Goal: Task Accomplishment & Management: Manage account settings

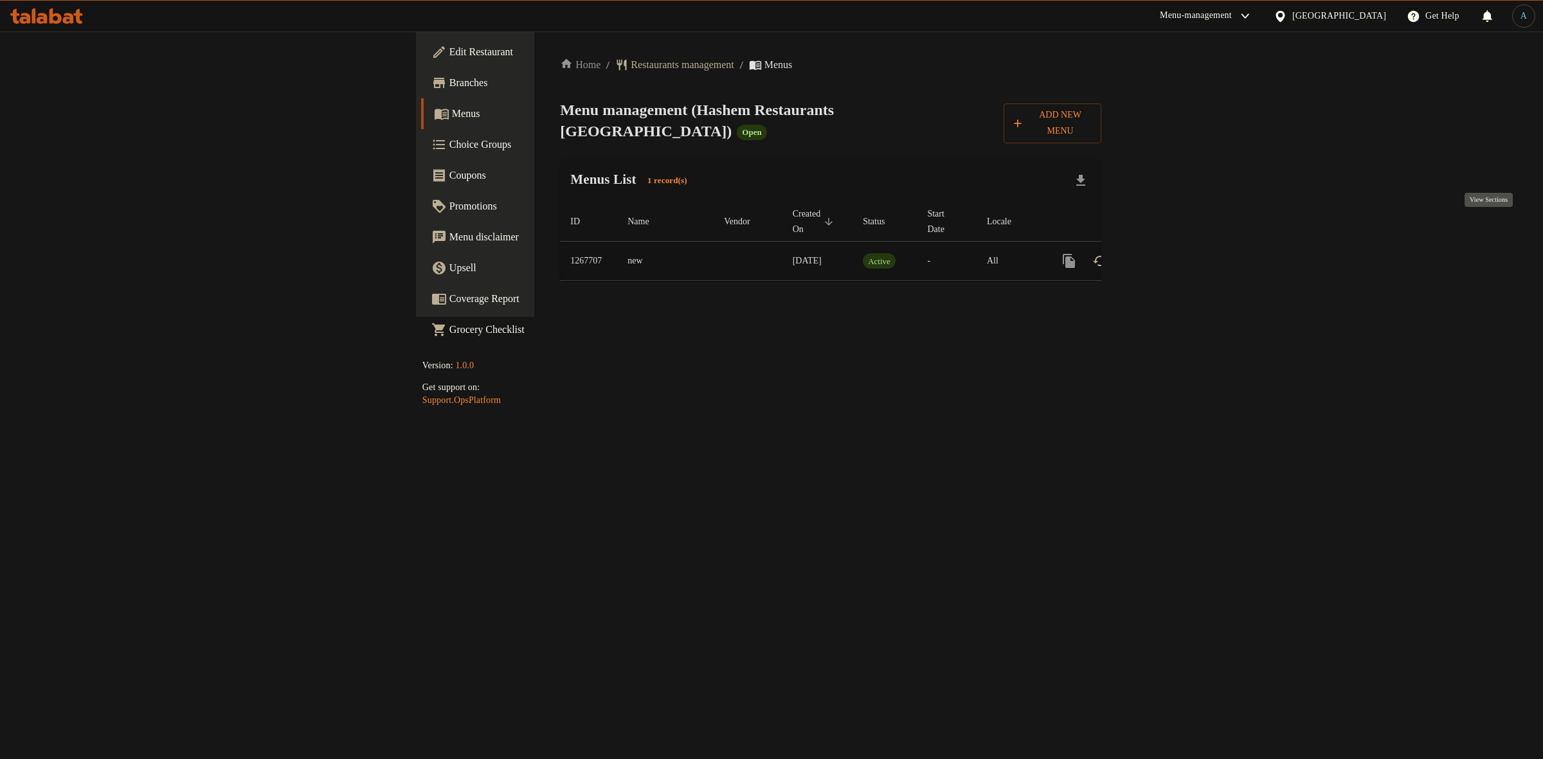
click at [1169, 253] on icon "enhanced table" at bounding box center [1161, 260] width 15 height 15
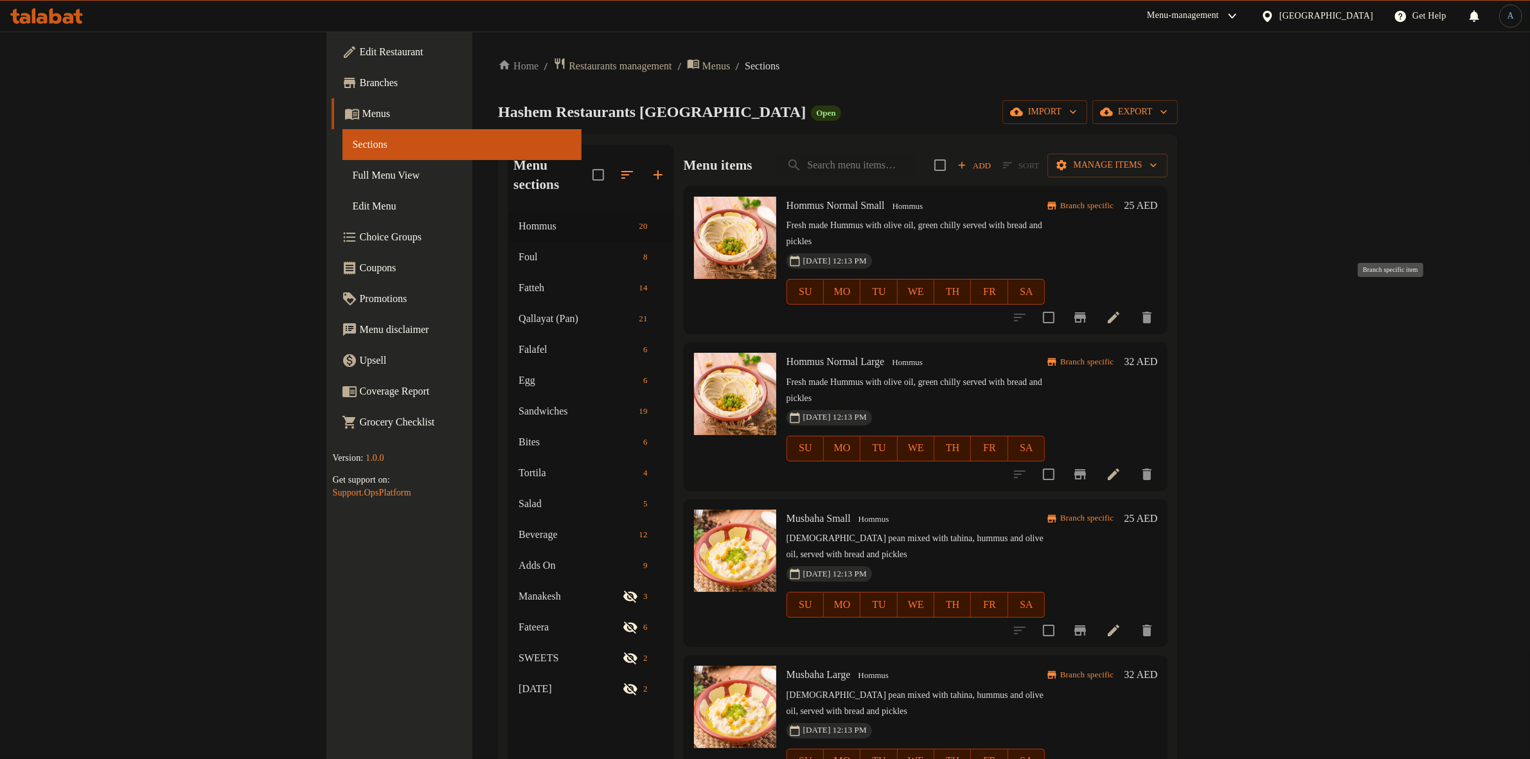
click at [1088, 310] on icon "Branch-specific-item" at bounding box center [1080, 317] width 15 height 15
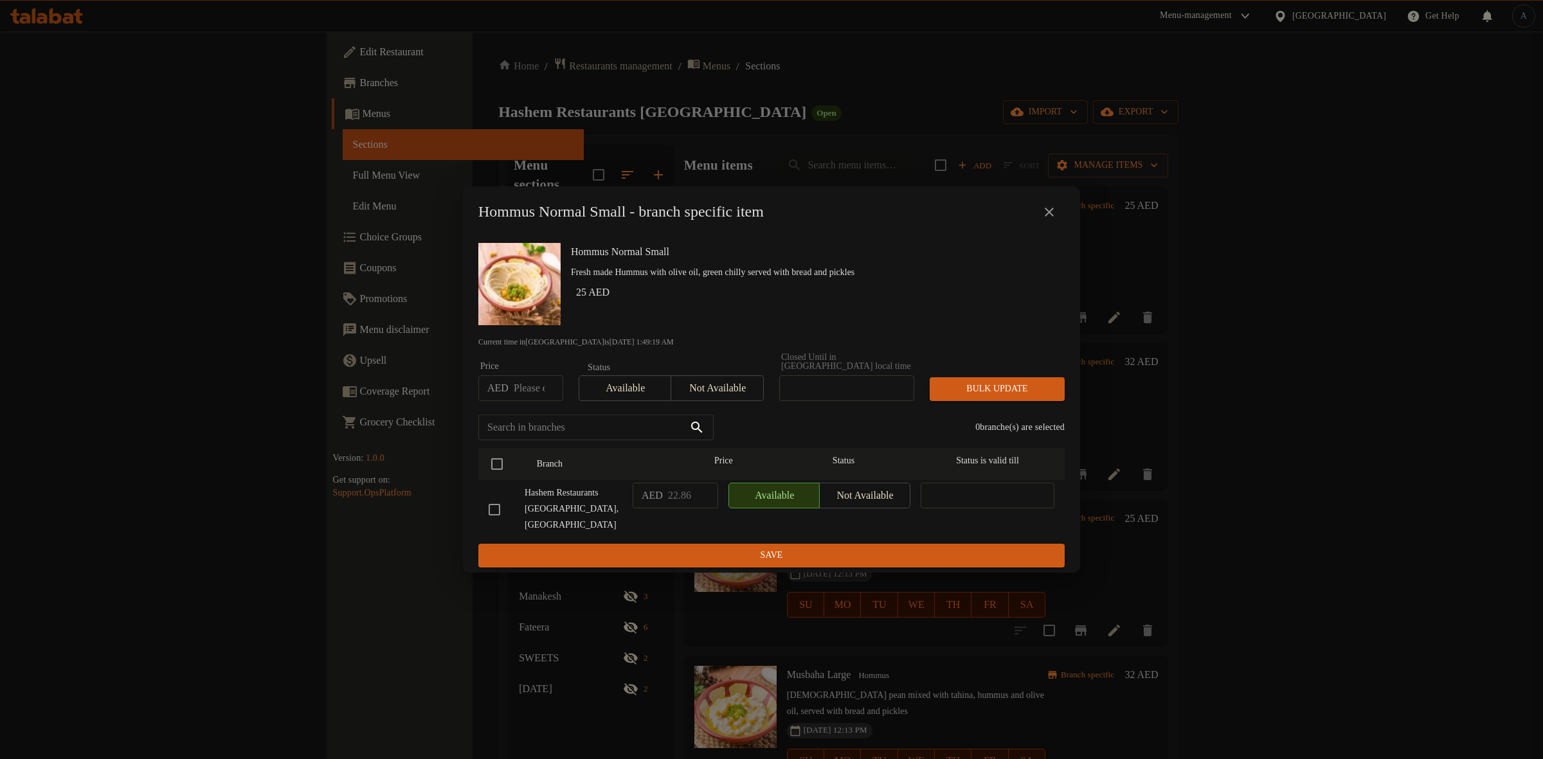
click at [1049, 208] on button "close" at bounding box center [1049, 212] width 31 height 31
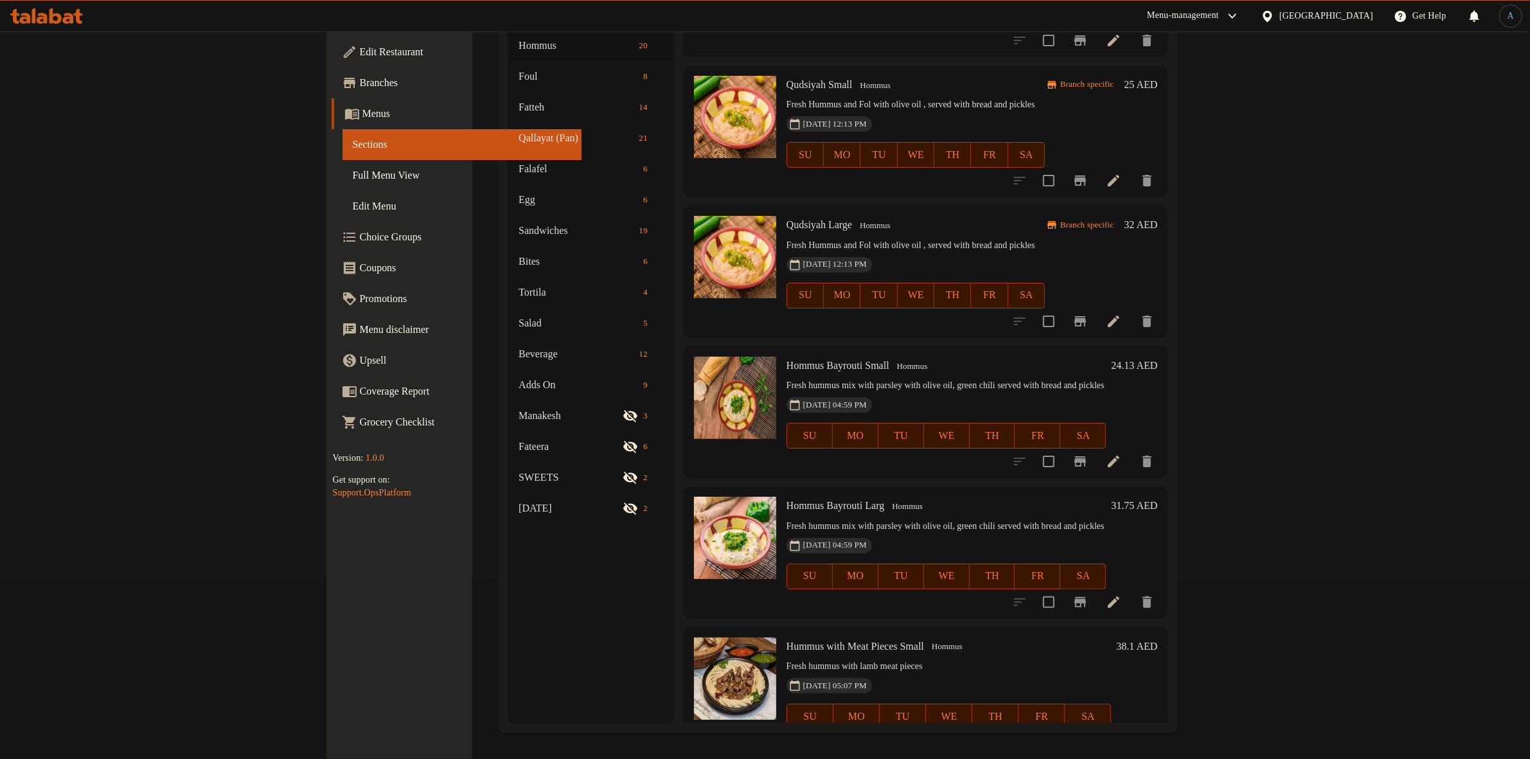
scroll to position [573, 0]
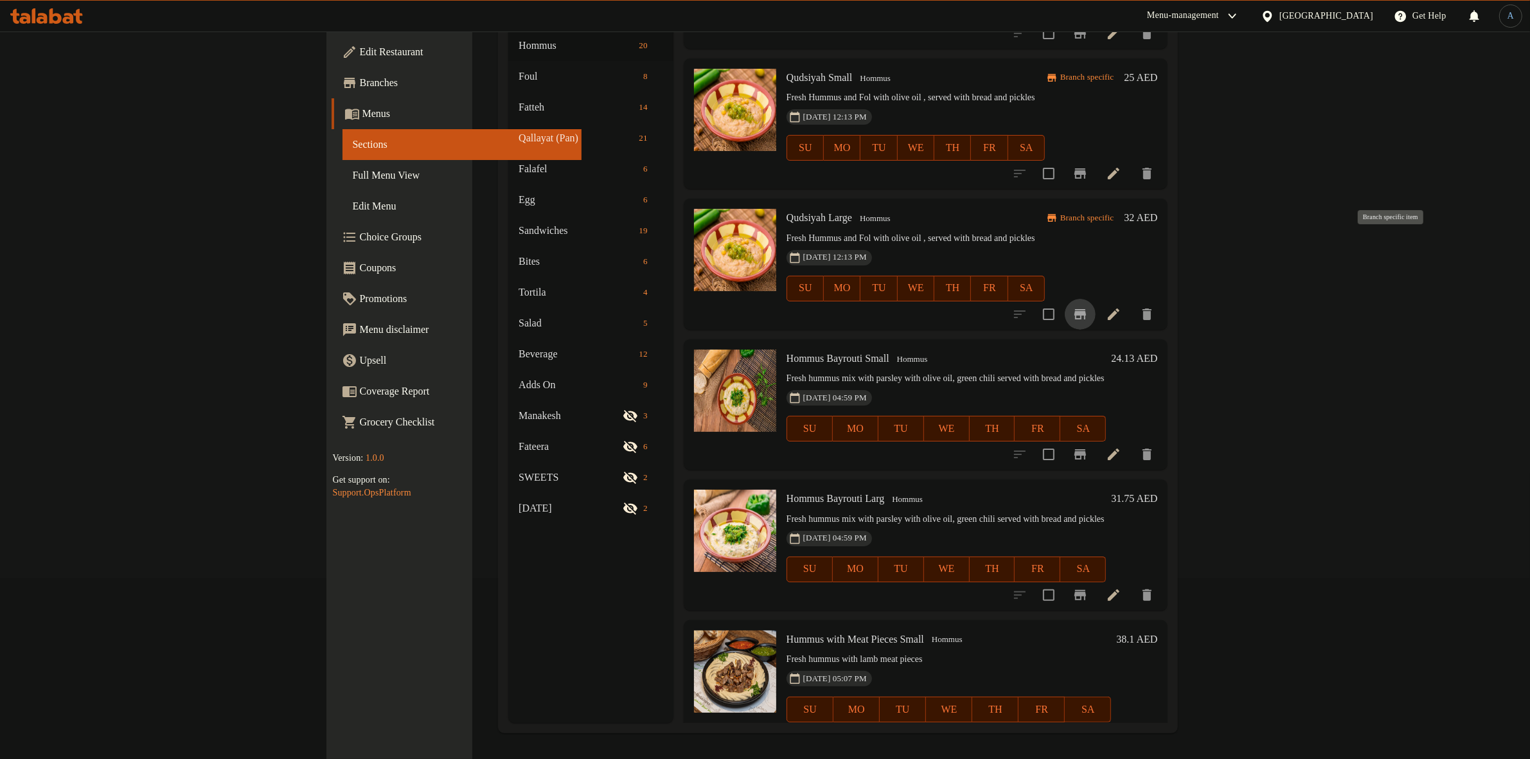
click at [1086, 309] on icon "Branch-specific-item" at bounding box center [1081, 314] width 12 height 10
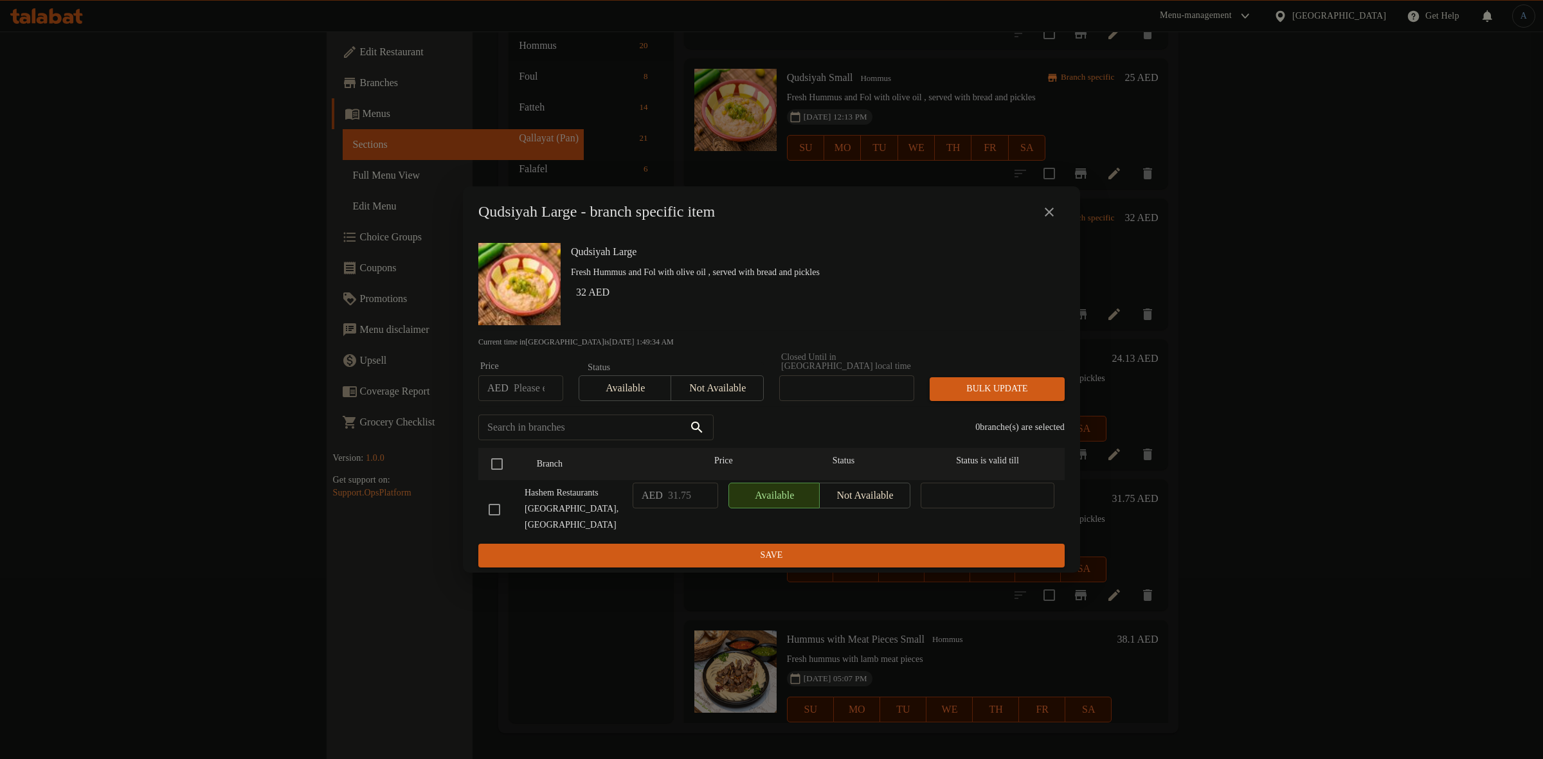
click at [1052, 213] on icon "close" at bounding box center [1048, 211] width 15 height 15
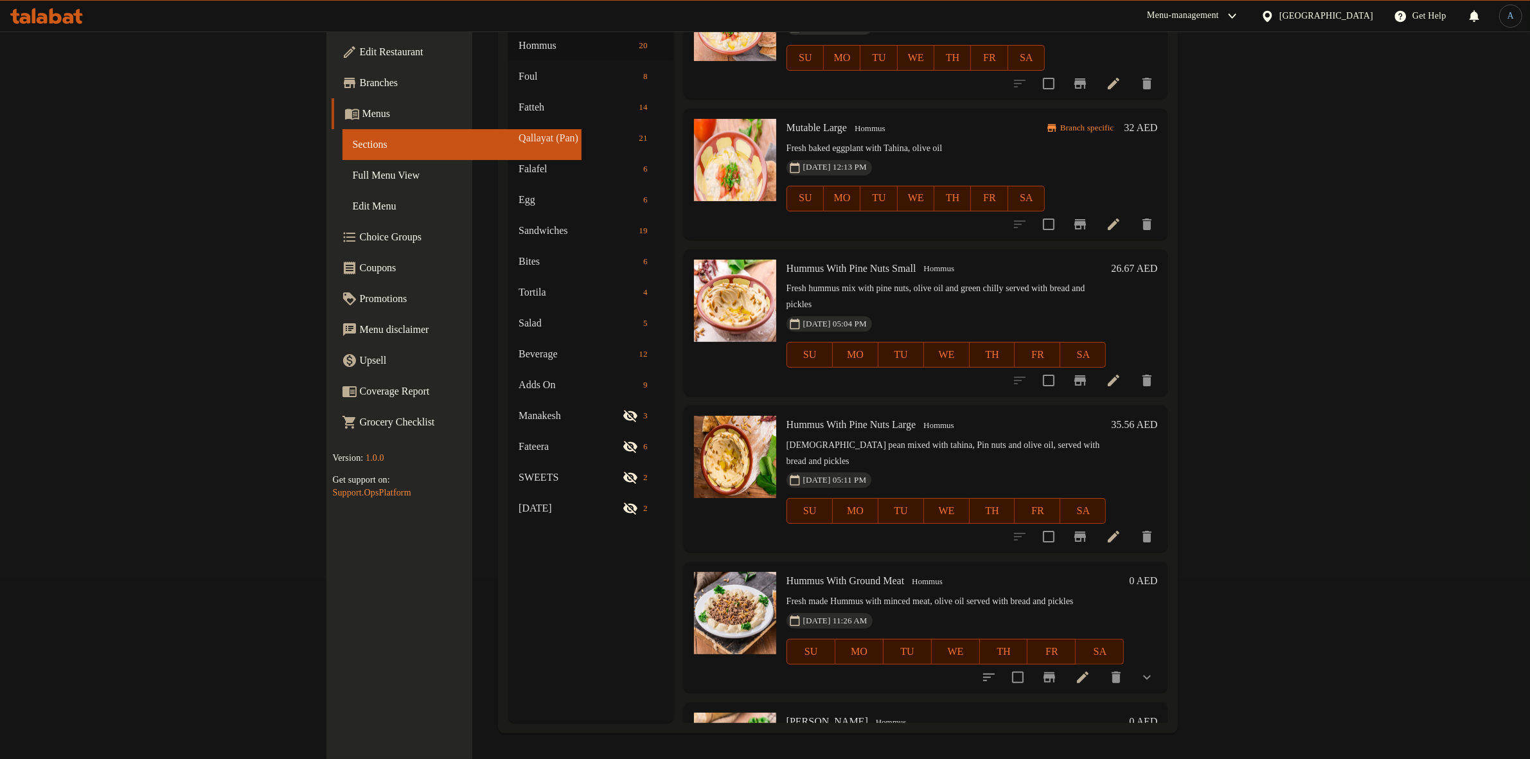
scroll to position [2042, 0]
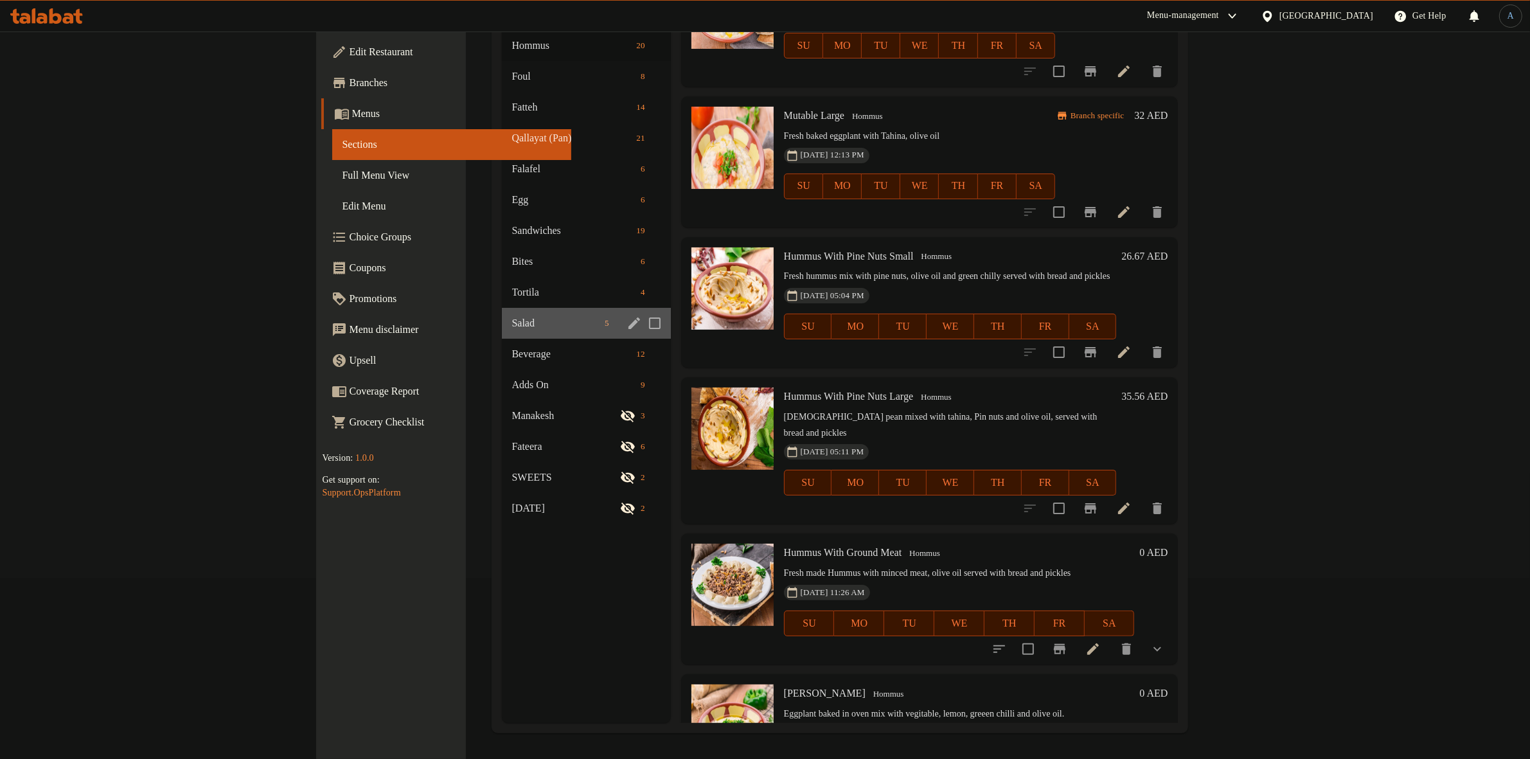
click at [502, 308] on div "Salad 5" at bounding box center [586, 323] width 169 height 31
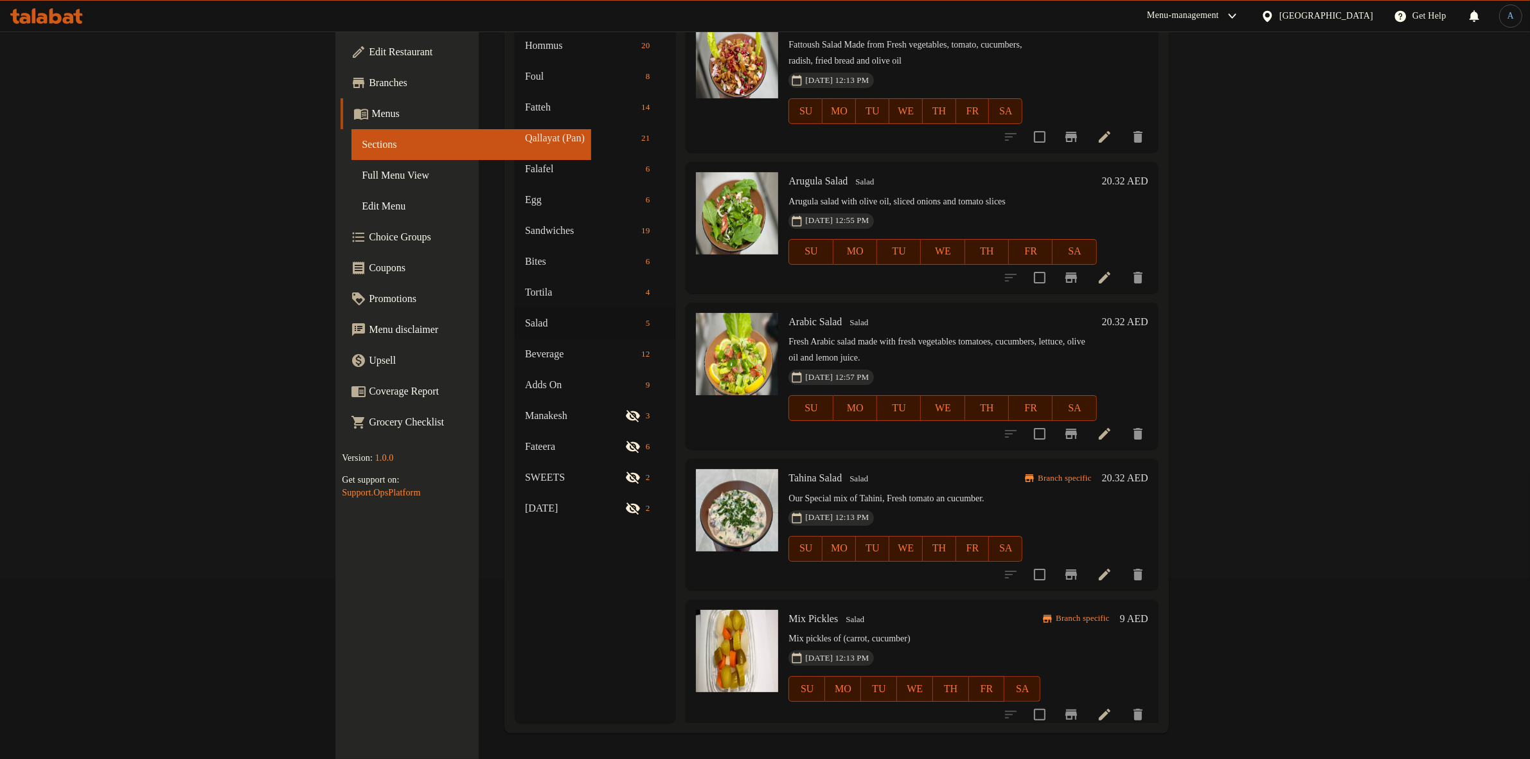
click at [789, 316] on span "Arabic Salad" at bounding box center [815, 321] width 53 height 11
copy h6 "Arabic Salad"
click at [789, 316] on span "Arabic Salad" at bounding box center [815, 321] width 53 height 11
click at [1097, 313] on h6 "Arabic Salad Salad" at bounding box center [943, 322] width 308 height 18
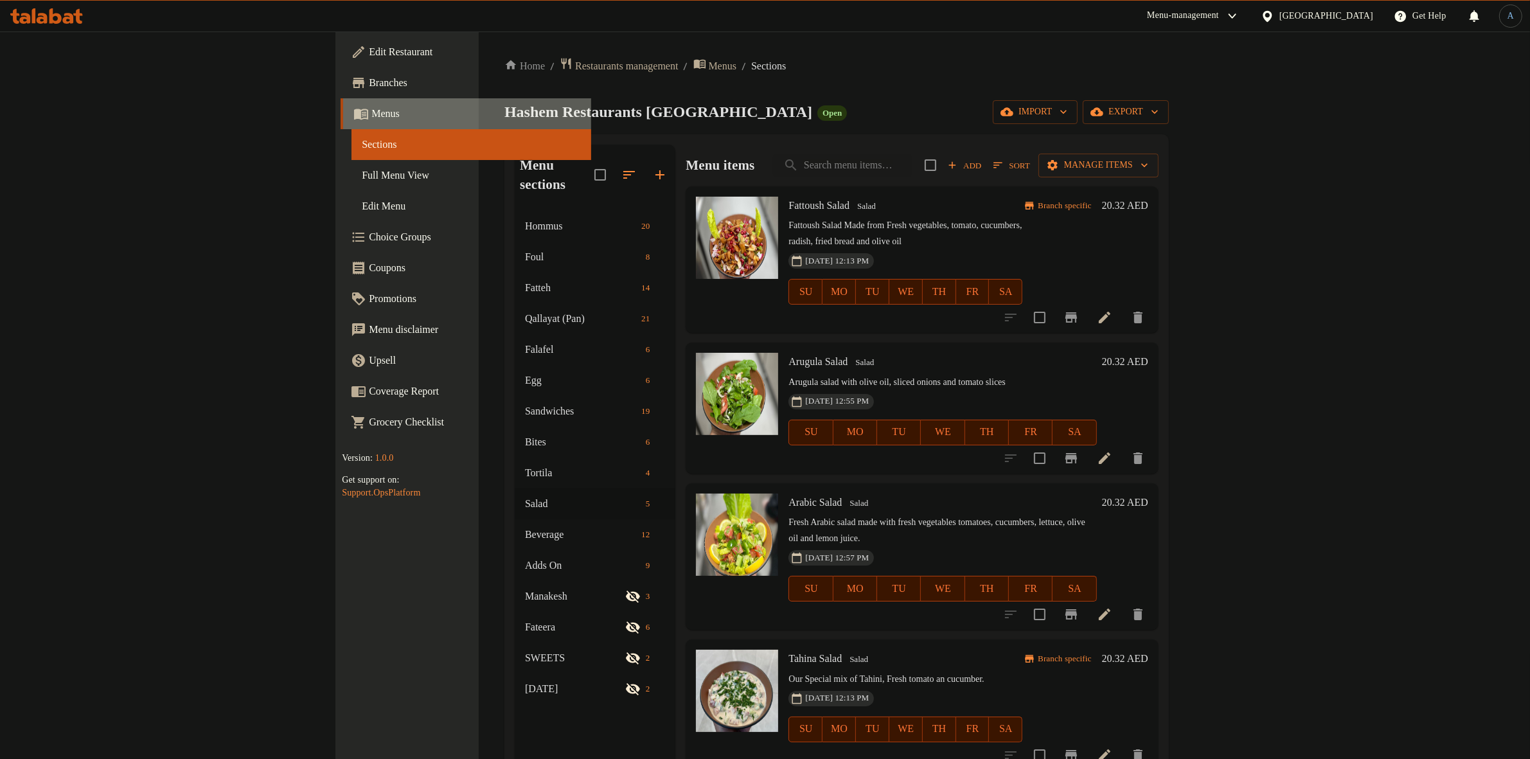
click at [341, 104] on link "Menus" at bounding box center [466, 113] width 251 height 31
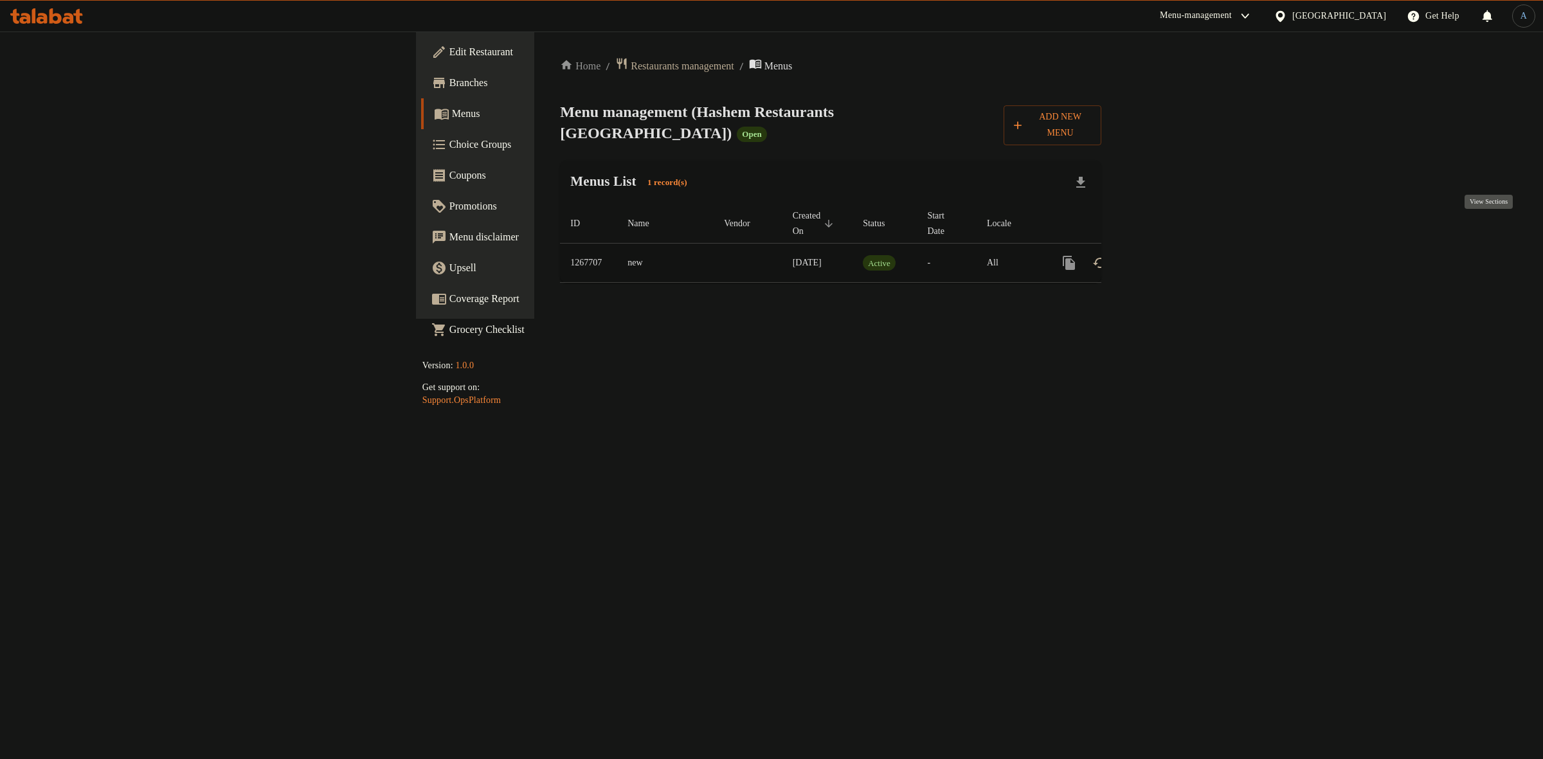
click at [1169, 255] on icon "enhanced table" at bounding box center [1161, 262] width 15 height 15
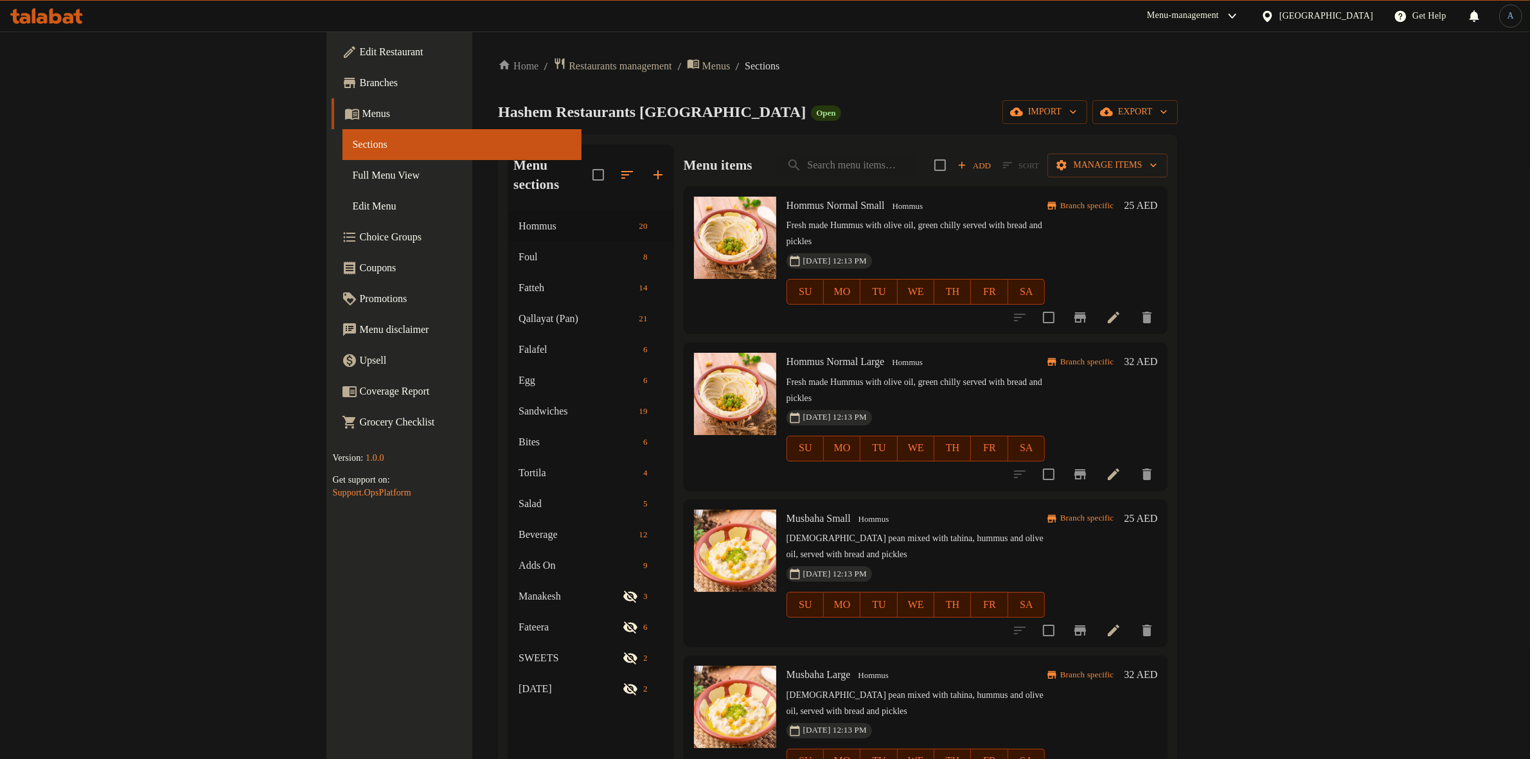
click at [353, 168] on span "Full Menu View" at bounding box center [462, 175] width 219 height 15
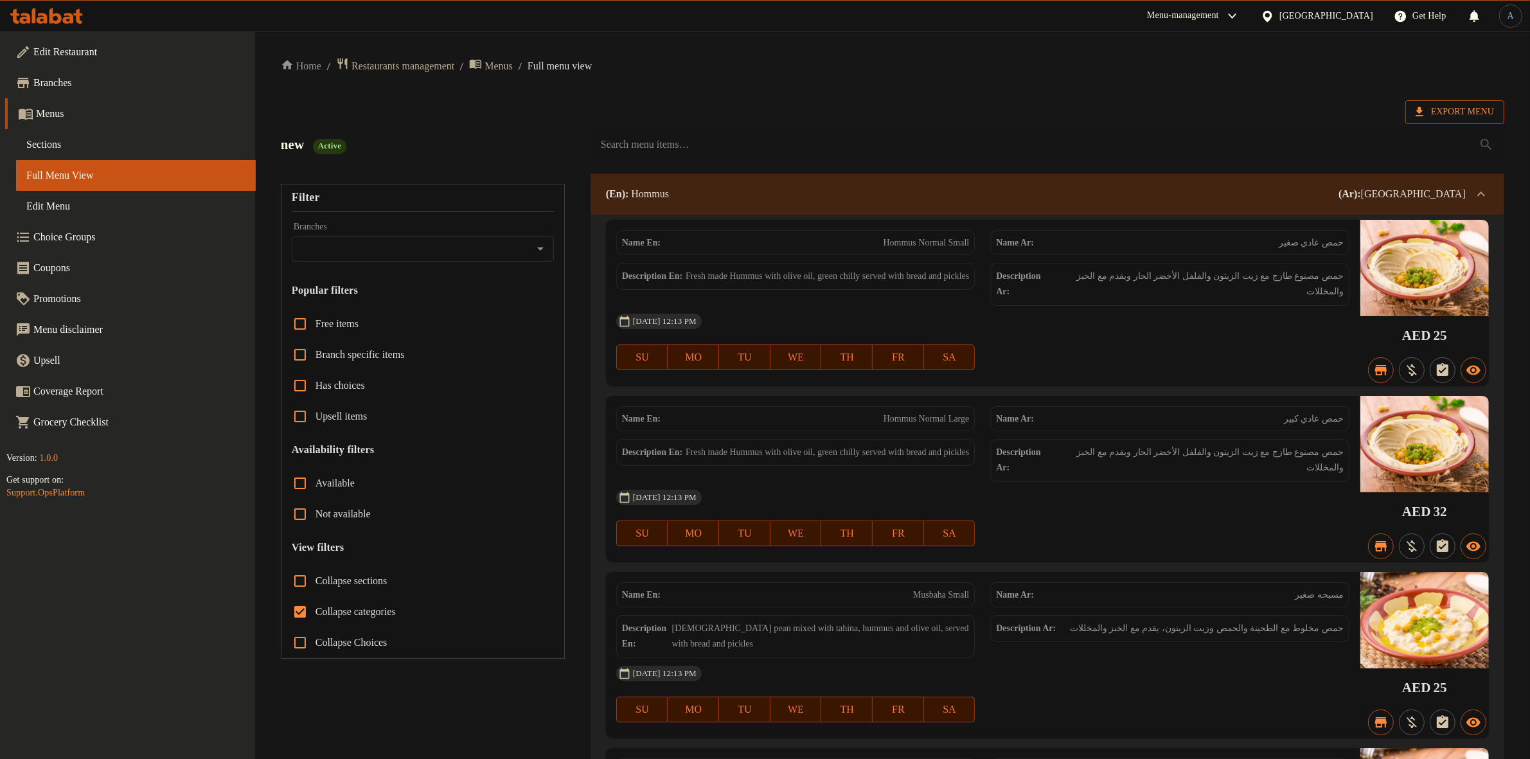
click at [1423, 106] on icon at bounding box center [1420, 111] width 13 height 13
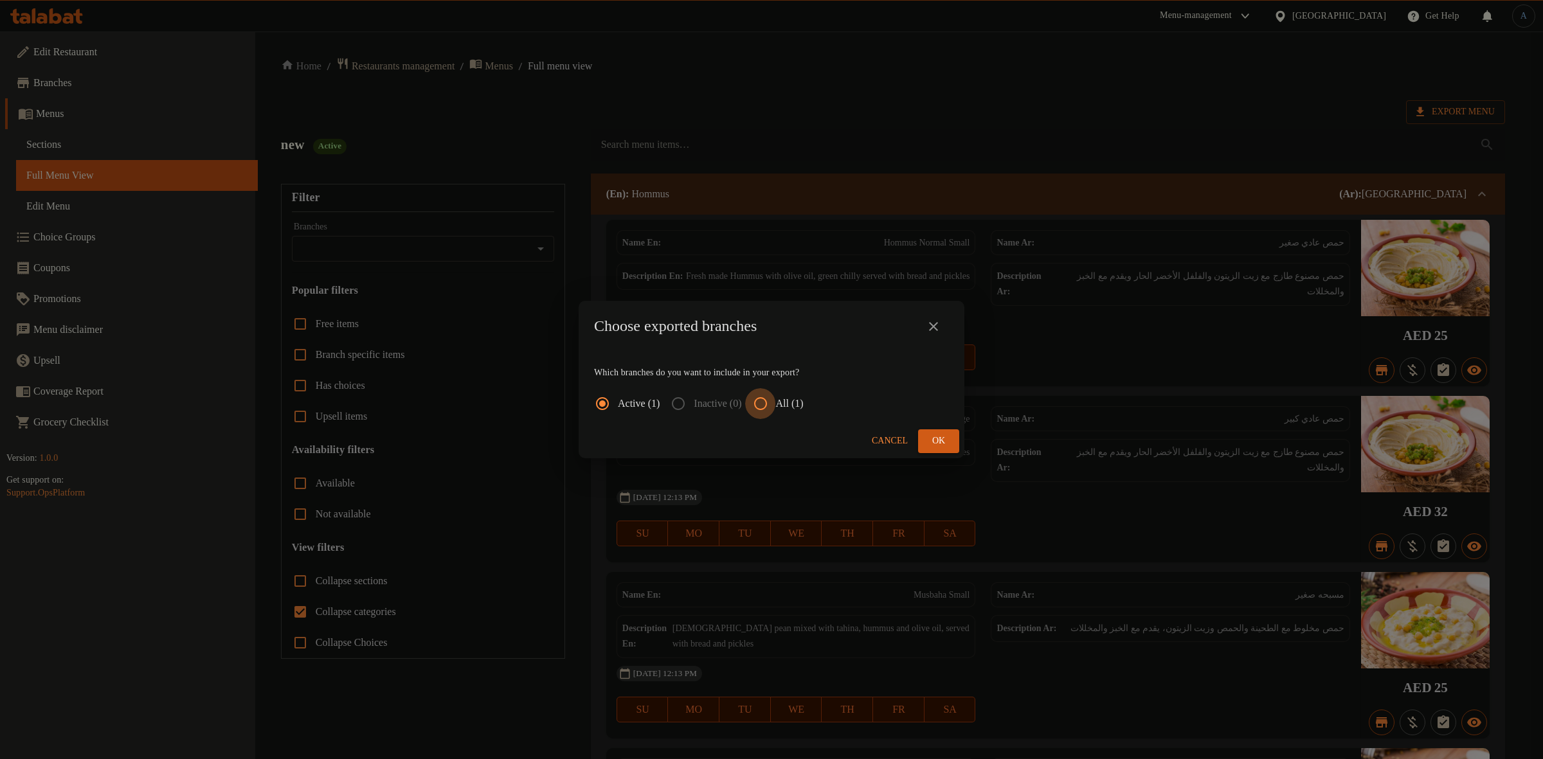
click at [773, 399] on input "All (1)" at bounding box center [760, 403] width 31 height 31
radio input "true"
click at [945, 438] on span "Ok" at bounding box center [938, 441] width 21 height 16
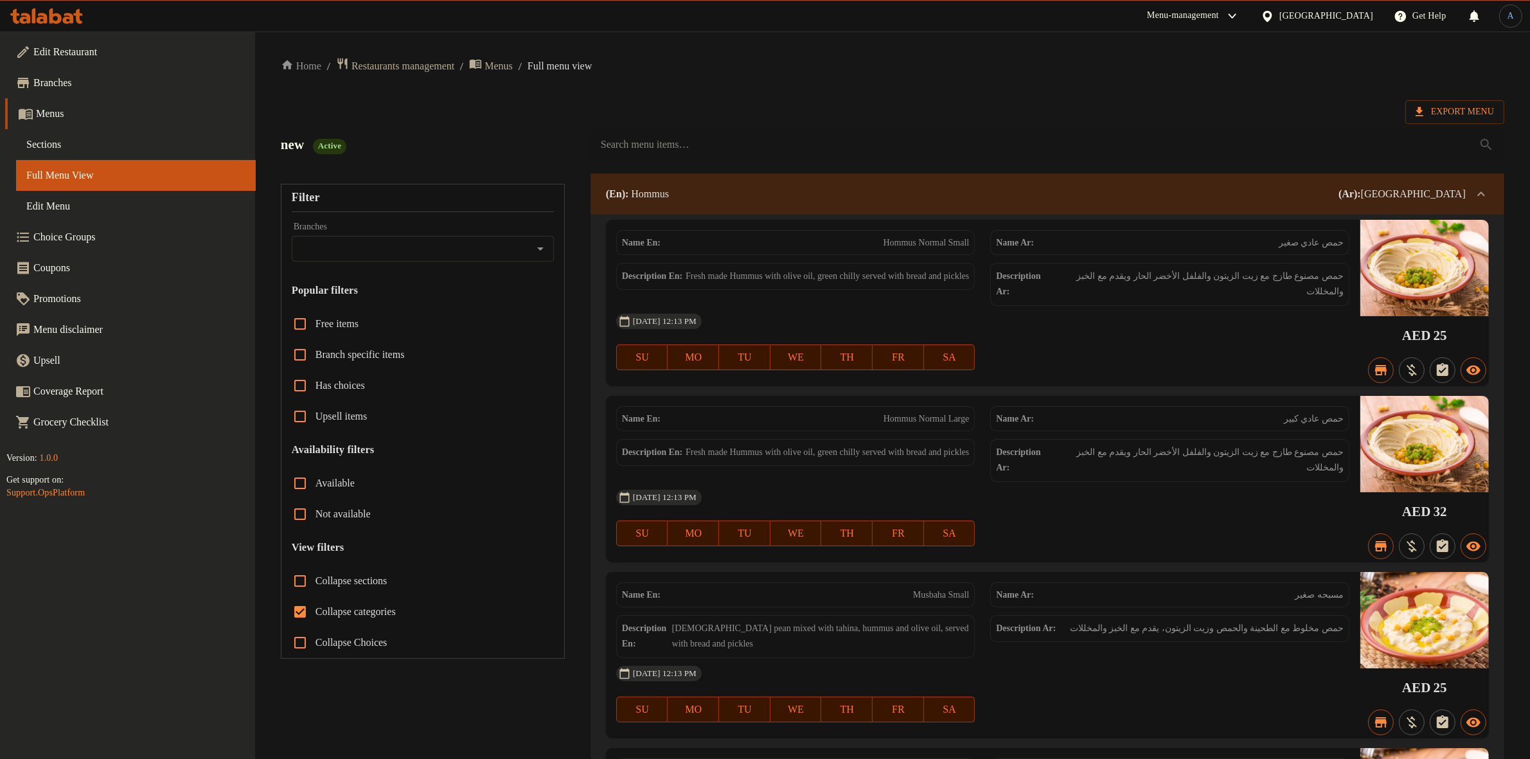
click at [66, 138] on span "Sections" at bounding box center [135, 144] width 219 height 15
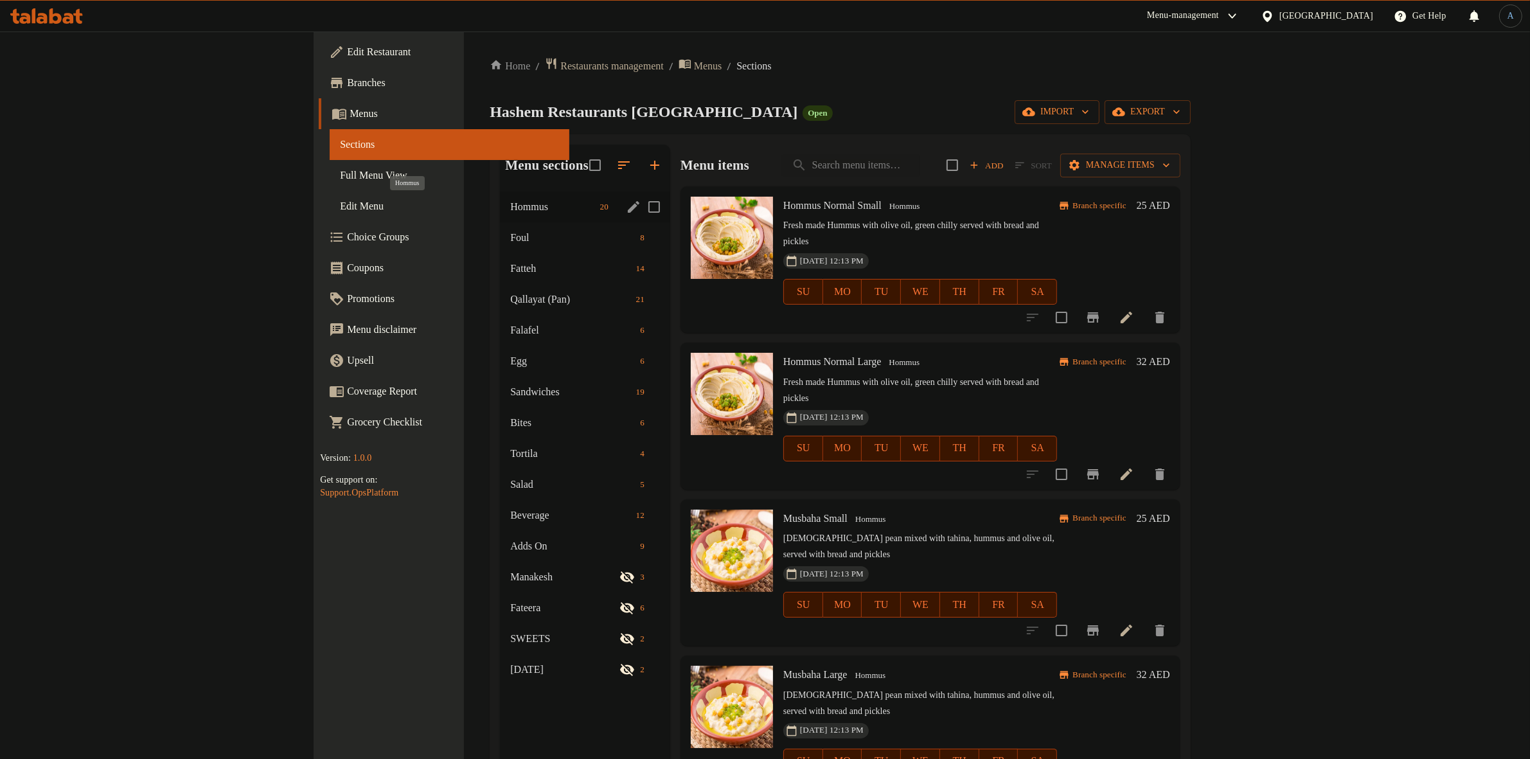
click at [510, 201] on span "Hommus" at bounding box center [552, 206] width 84 height 15
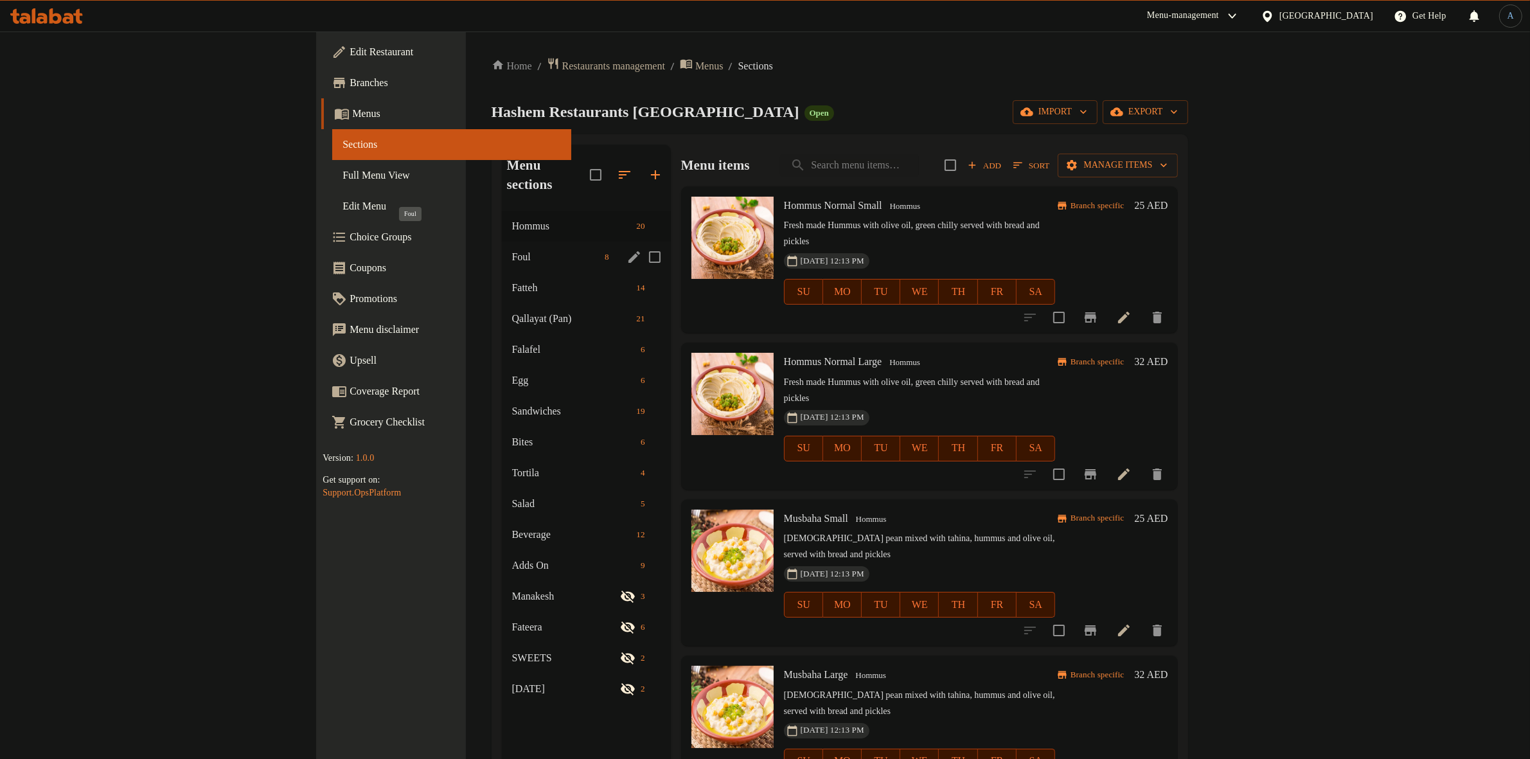
click at [512, 249] on span "Foul" at bounding box center [556, 256] width 88 height 15
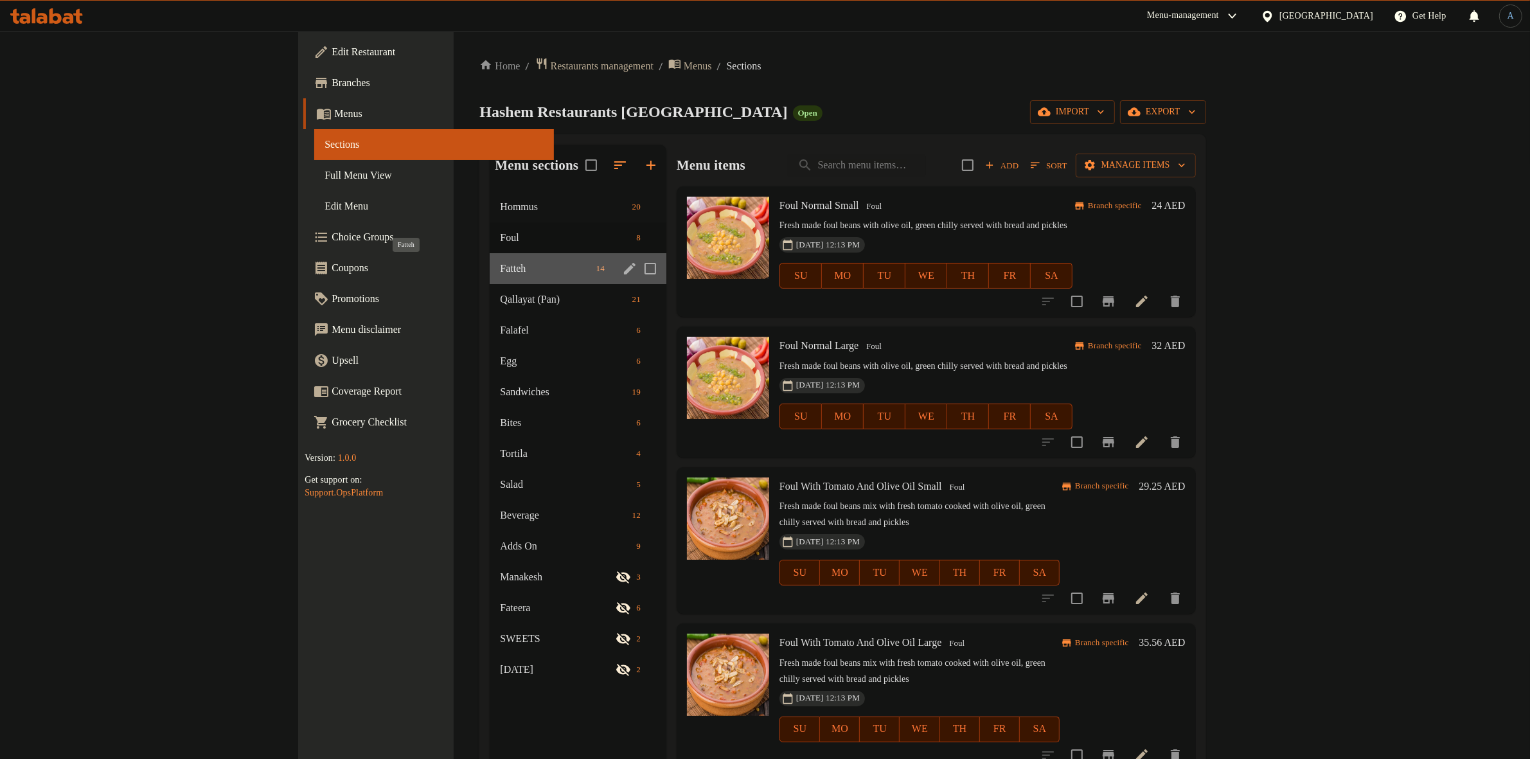
click at [500, 264] on span "Fatteh" at bounding box center [545, 268] width 91 height 15
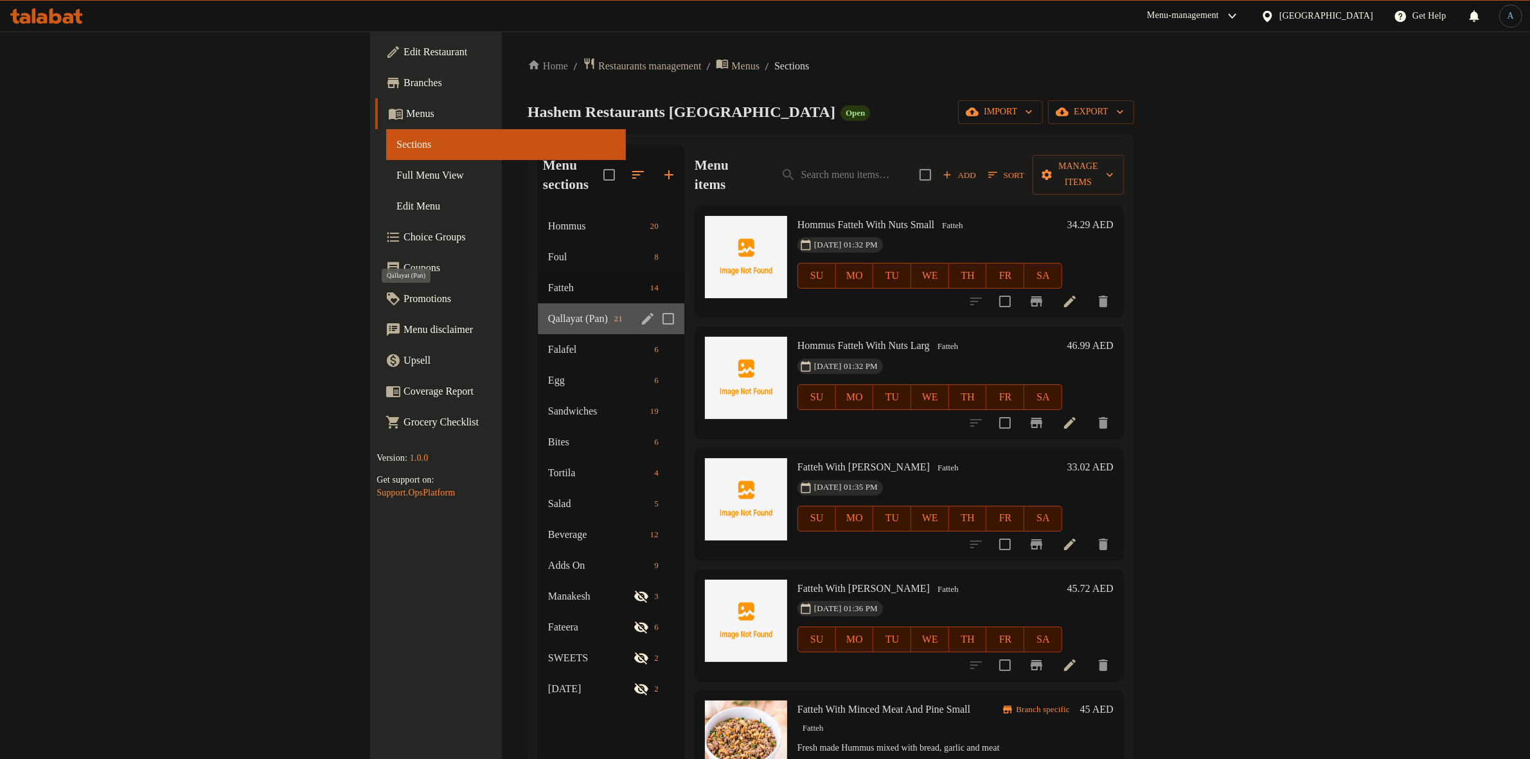
click at [548, 311] on span "Qallayat (Pan)" at bounding box center [578, 318] width 61 height 15
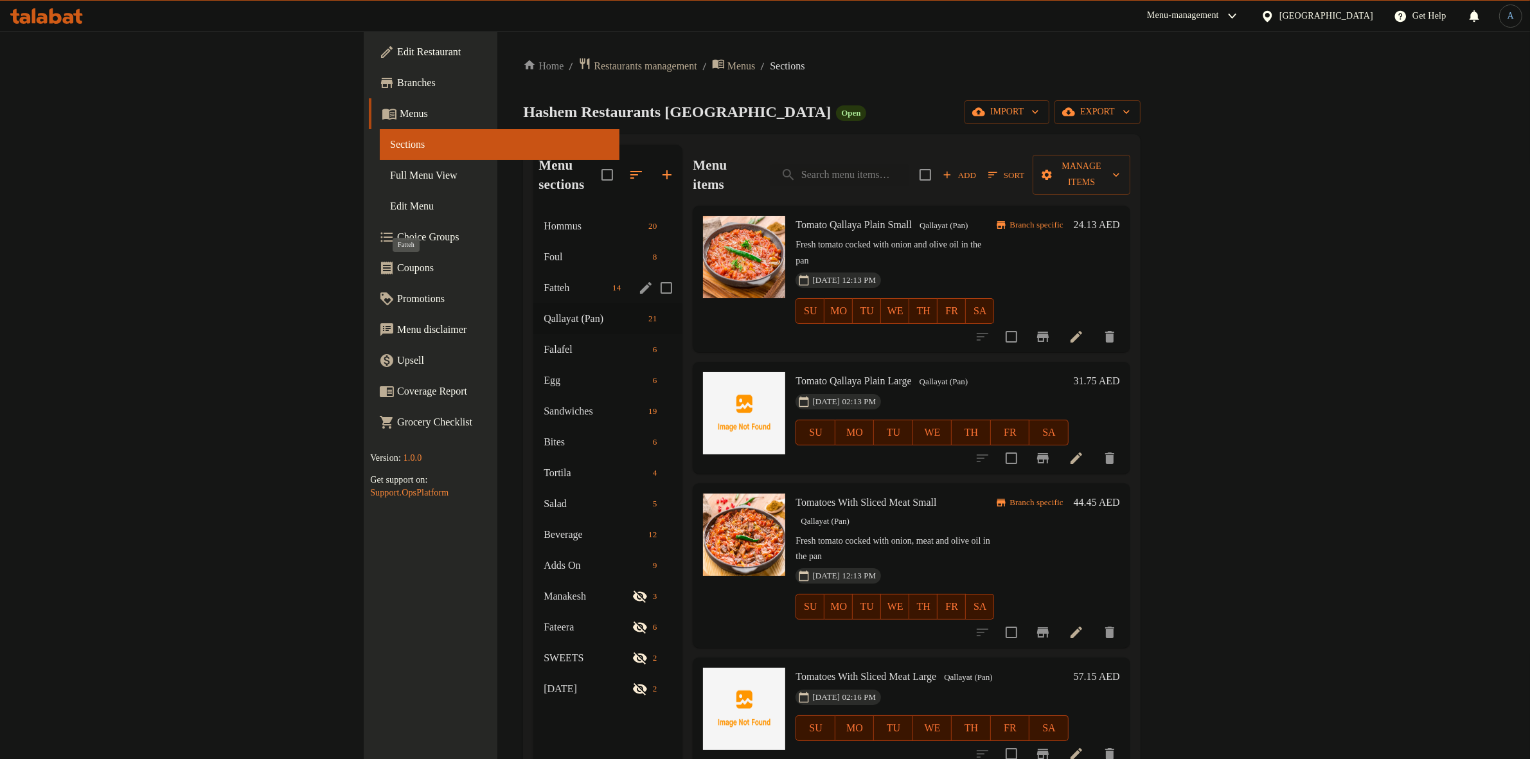
click at [544, 280] on span "Fatteh" at bounding box center [576, 287] width 64 height 15
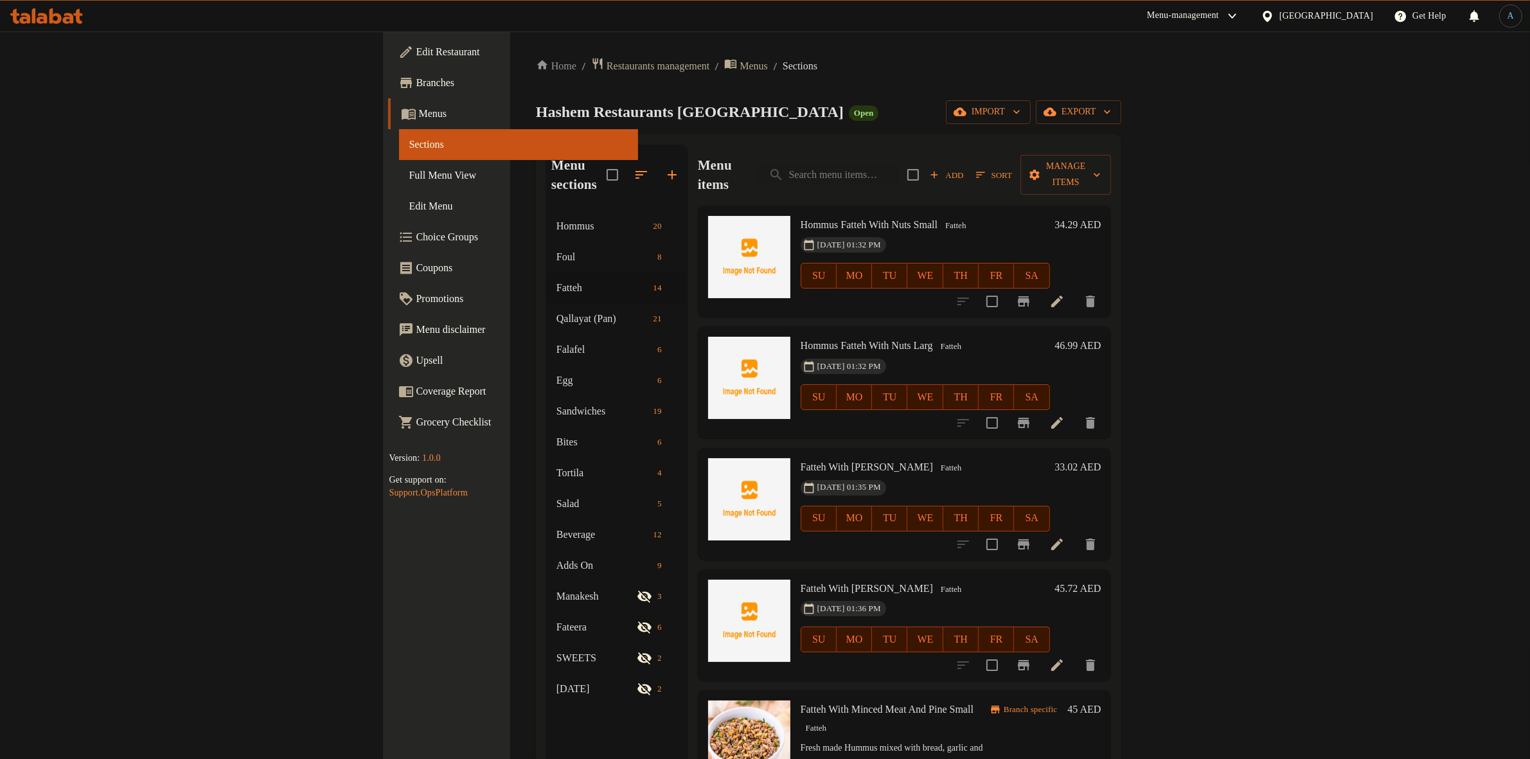
click at [821, 219] on span "Hommus Fatteh With Nuts Small" at bounding box center [869, 224] width 137 height 11
copy h6 "Hommus Fatteh With Nuts Small"
click at [1055, 232] on div "[DATE] 01:32 PM SU MO TU WE TH FR SA" at bounding box center [926, 266] width 260 height 69
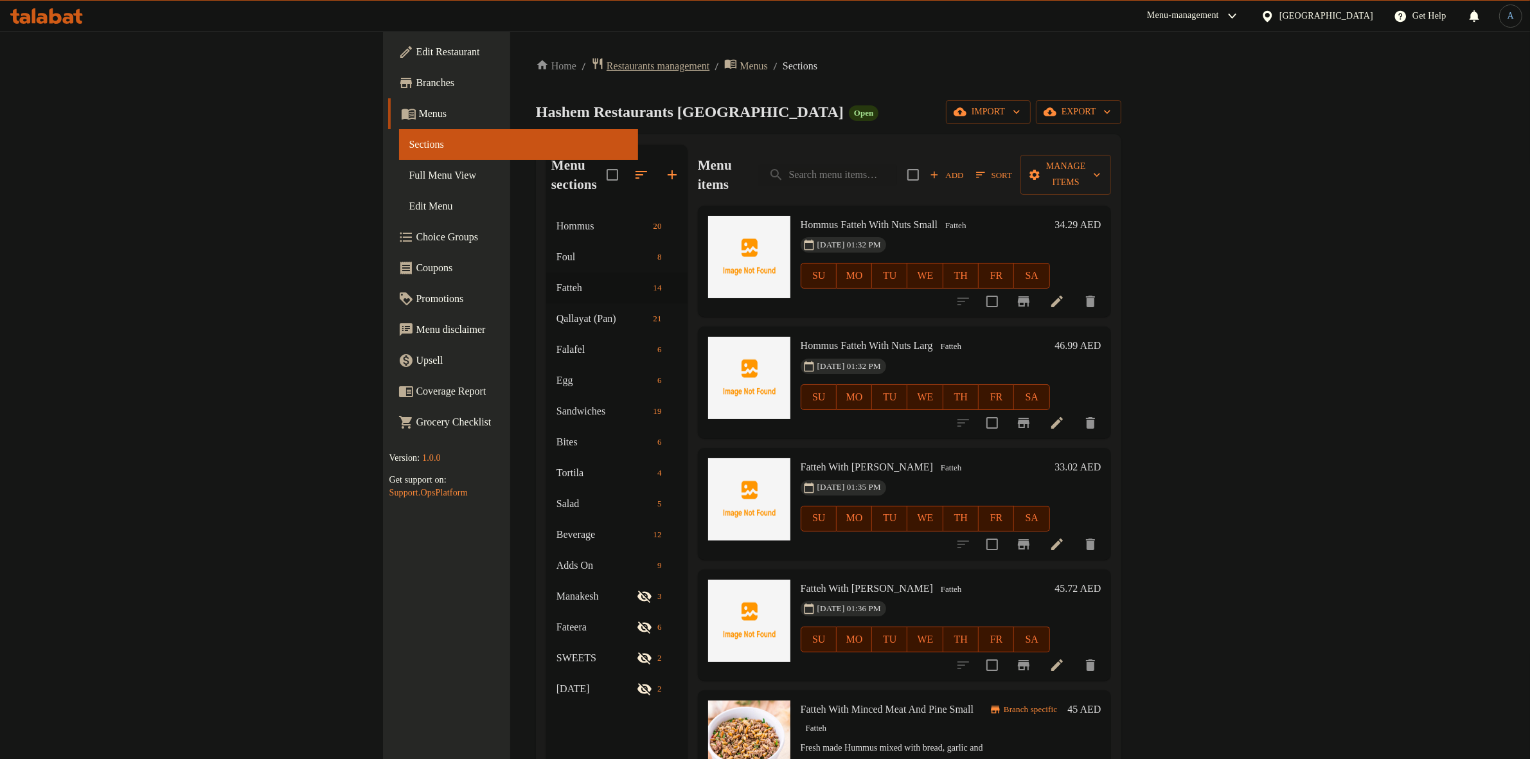
click at [607, 72] on span "Restaurants management" at bounding box center [658, 65] width 103 height 15
